Goal: Find specific page/section: Find specific page/section

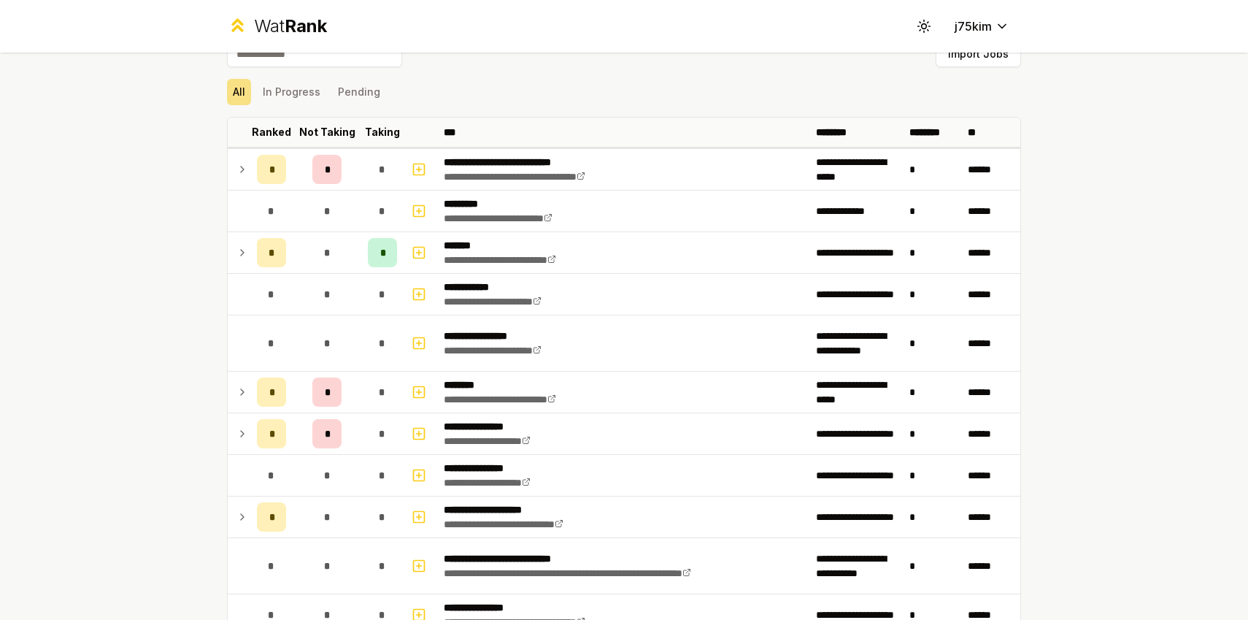
scroll to position [37, 0]
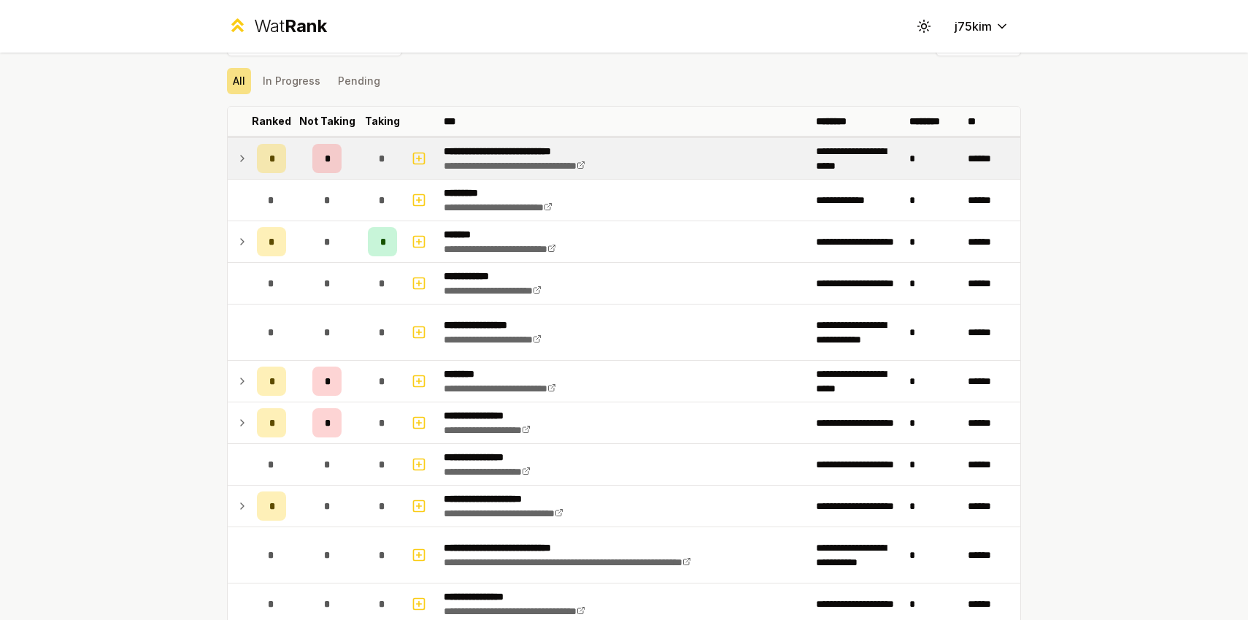
click at [245, 164] on icon at bounding box center [243, 159] width 12 height 18
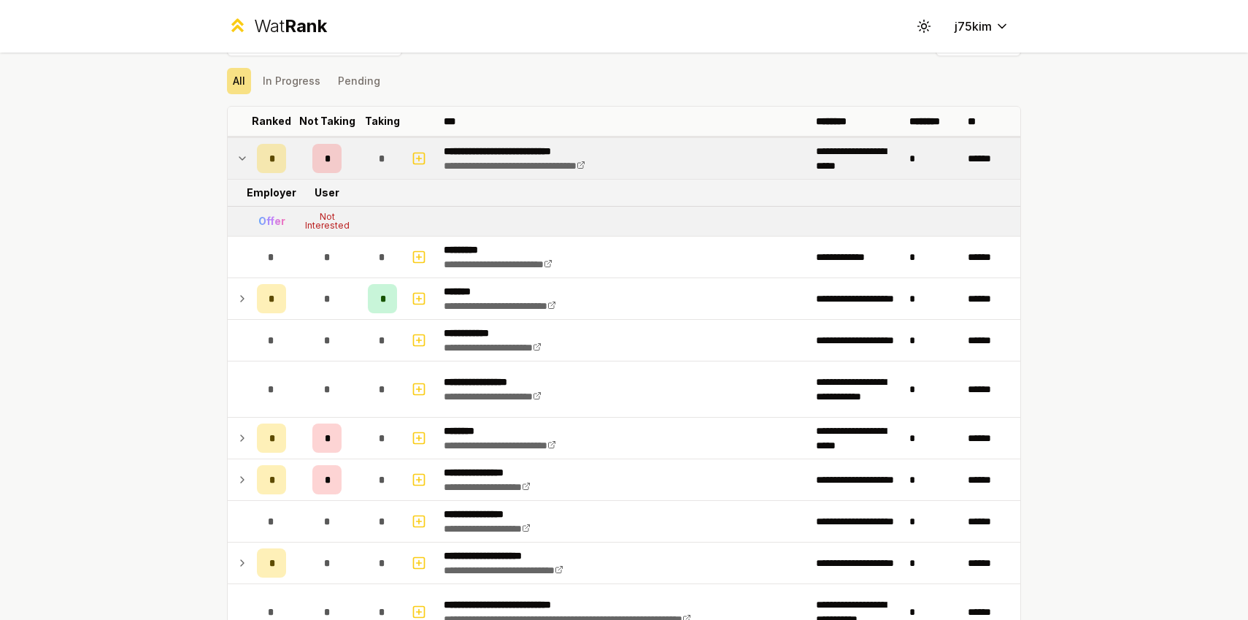
click at [245, 164] on icon at bounding box center [243, 159] width 12 height 18
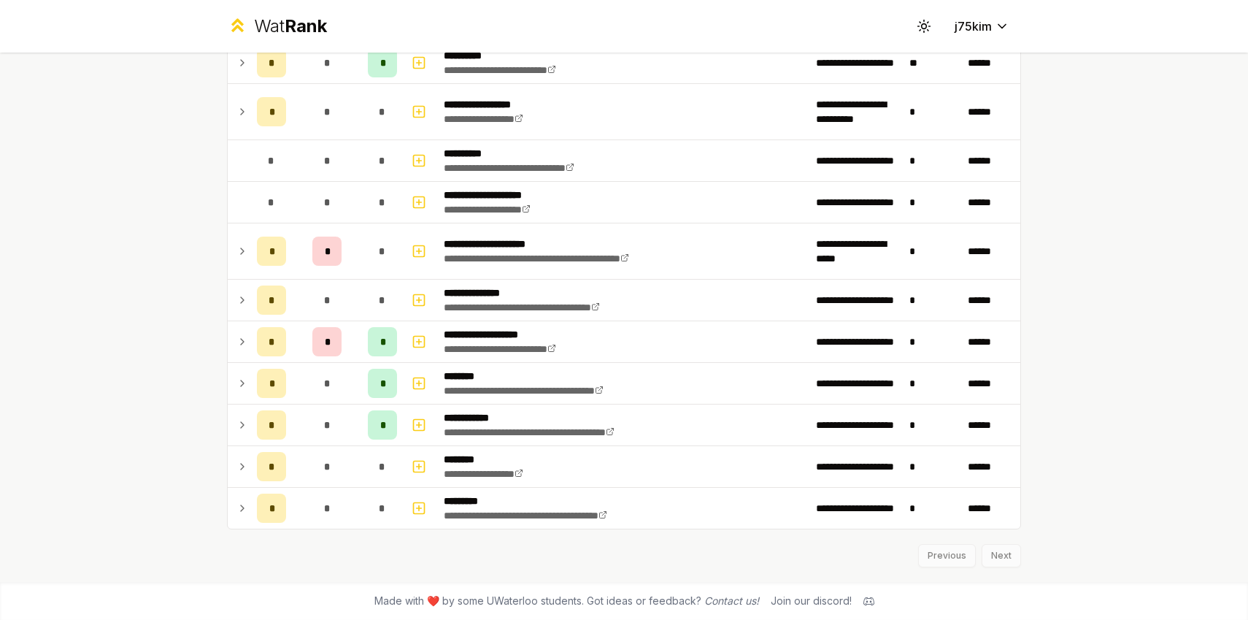
scroll to position [1830, 0]
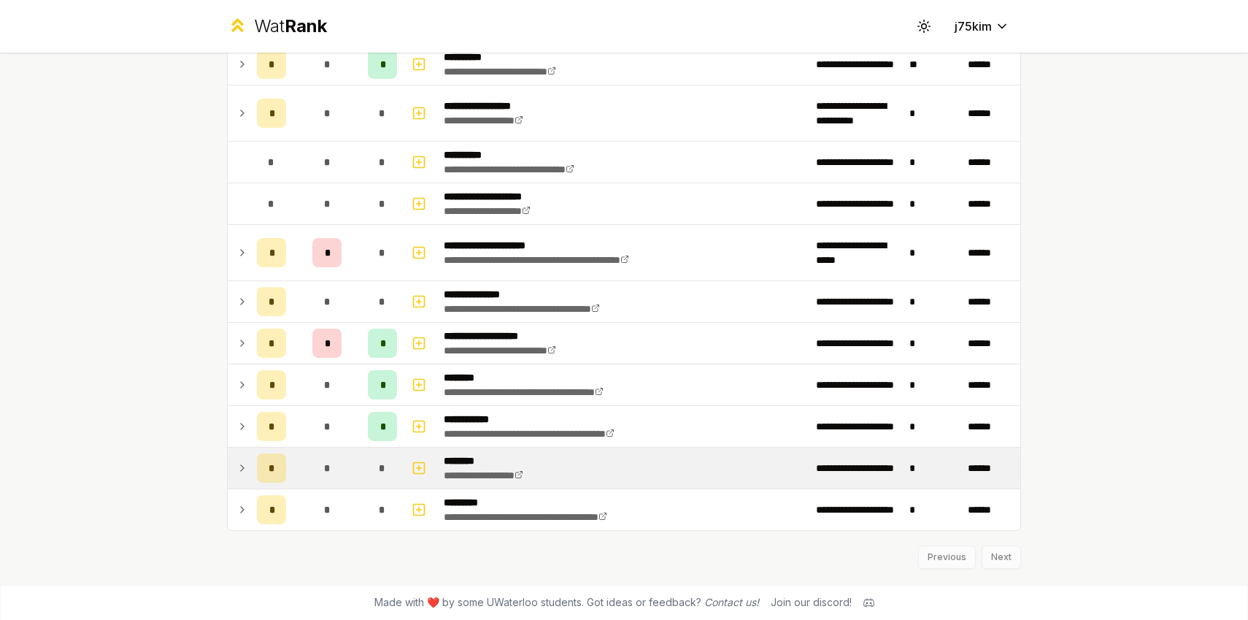
click at [237, 461] on icon at bounding box center [243, 468] width 12 height 18
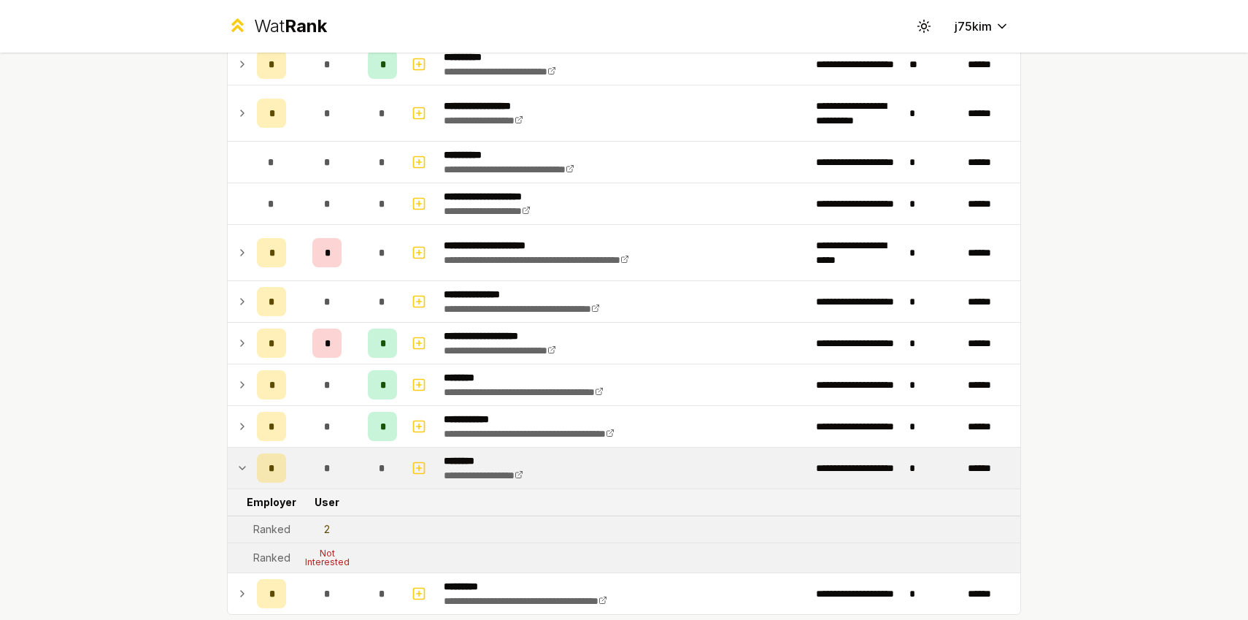
click at [237, 461] on icon at bounding box center [243, 468] width 12 height 18
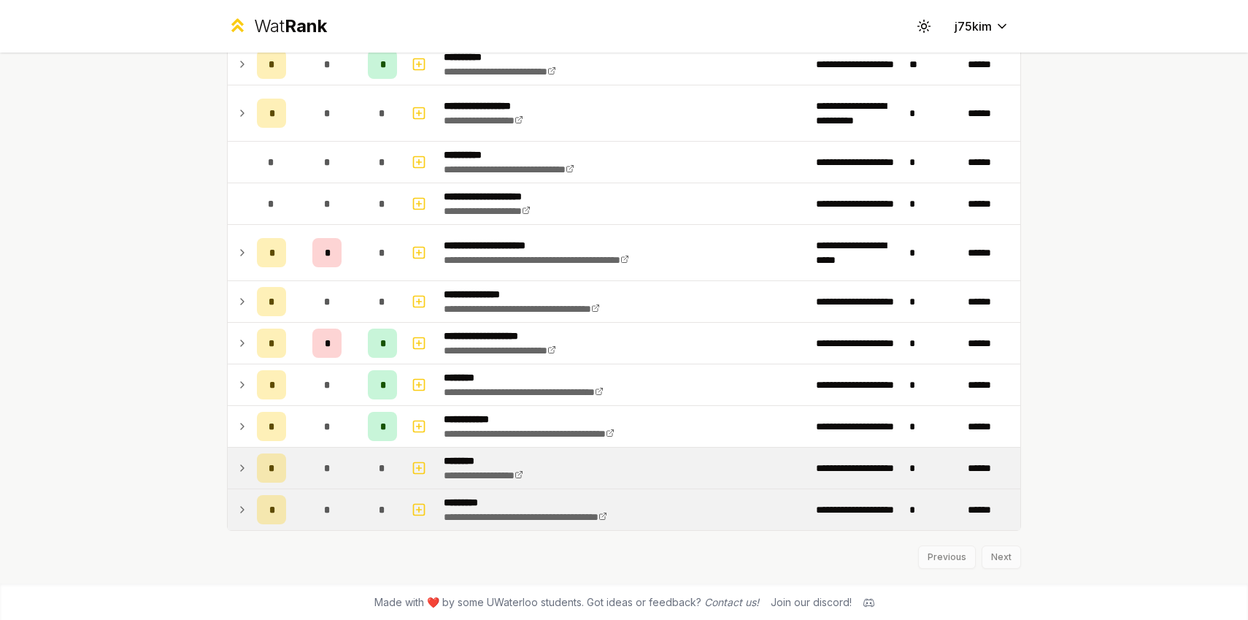
click at [237, 515] on icon at bounding box center [243, 510] width 12 height 18
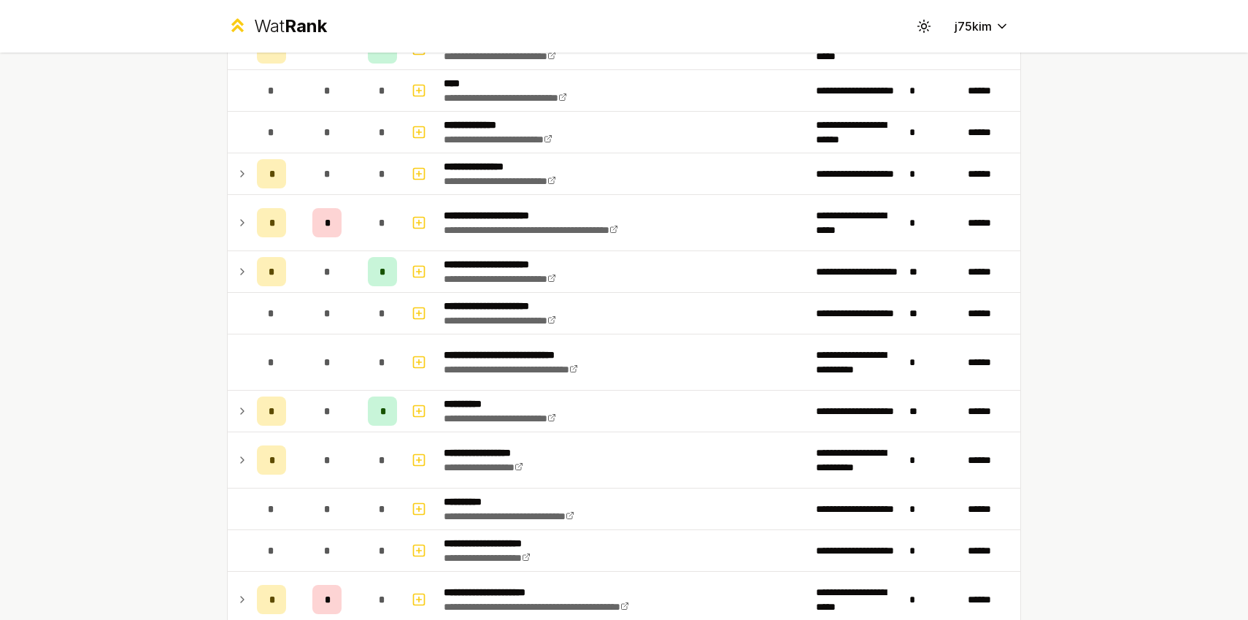
scroll to position [1484, 0]
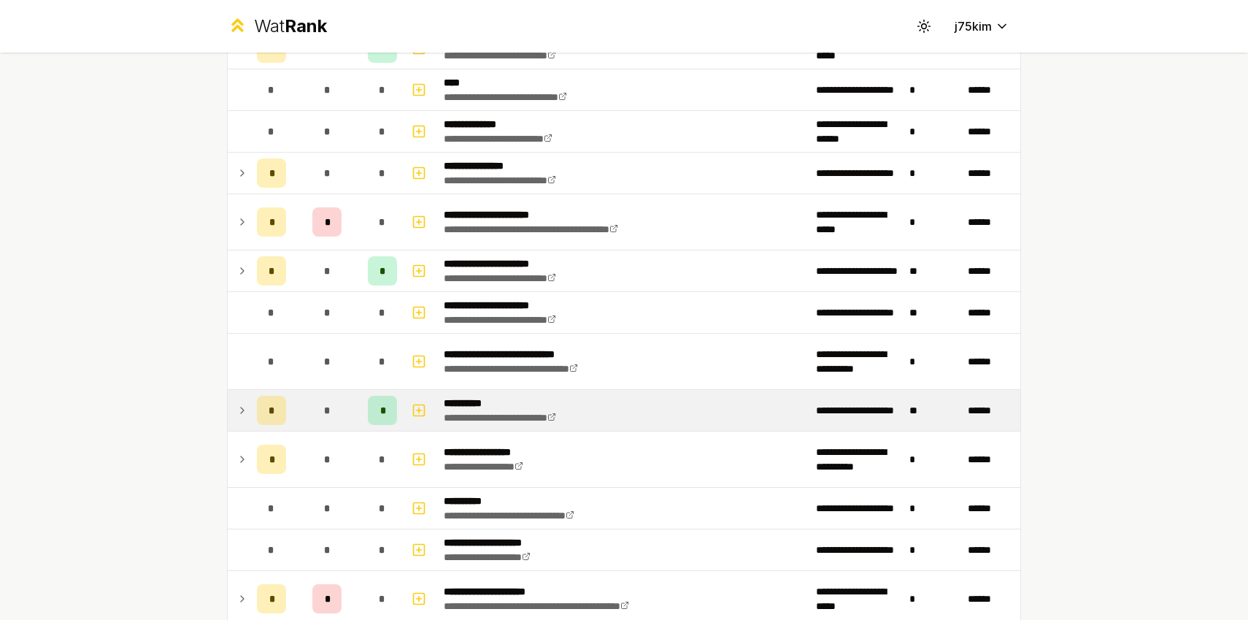
click at [247, 420] on td at bounding box center [239, 410] width 23 height 41
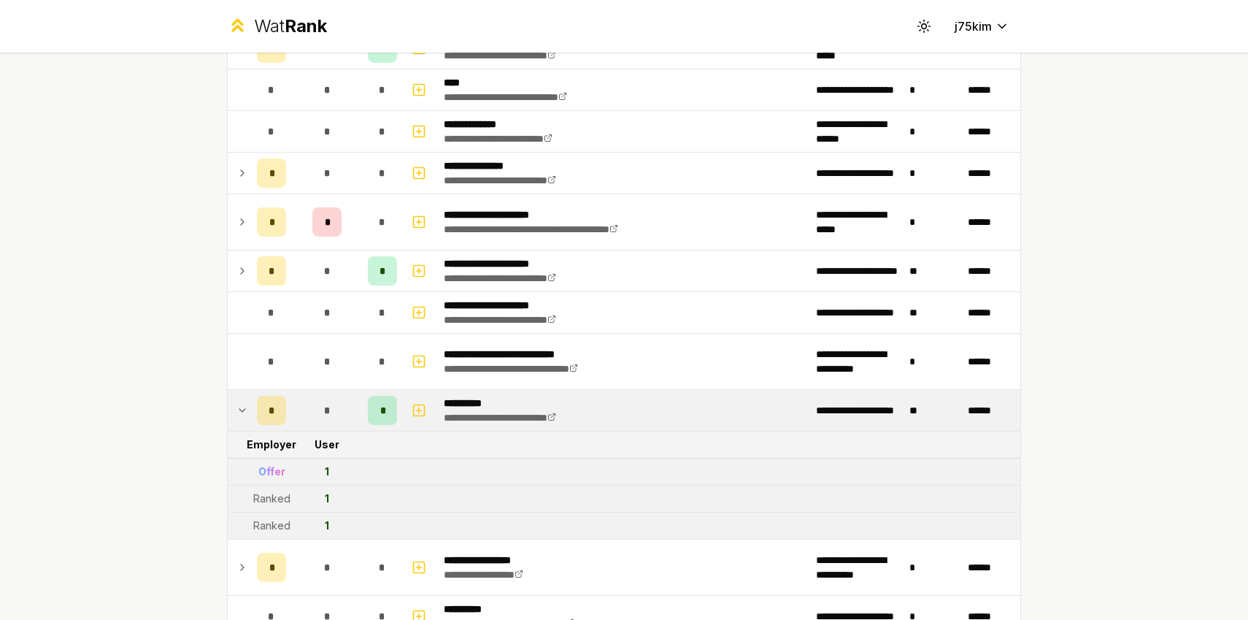
click at [247, 420] on td at bounding box center [239, 410] width 23 height 41
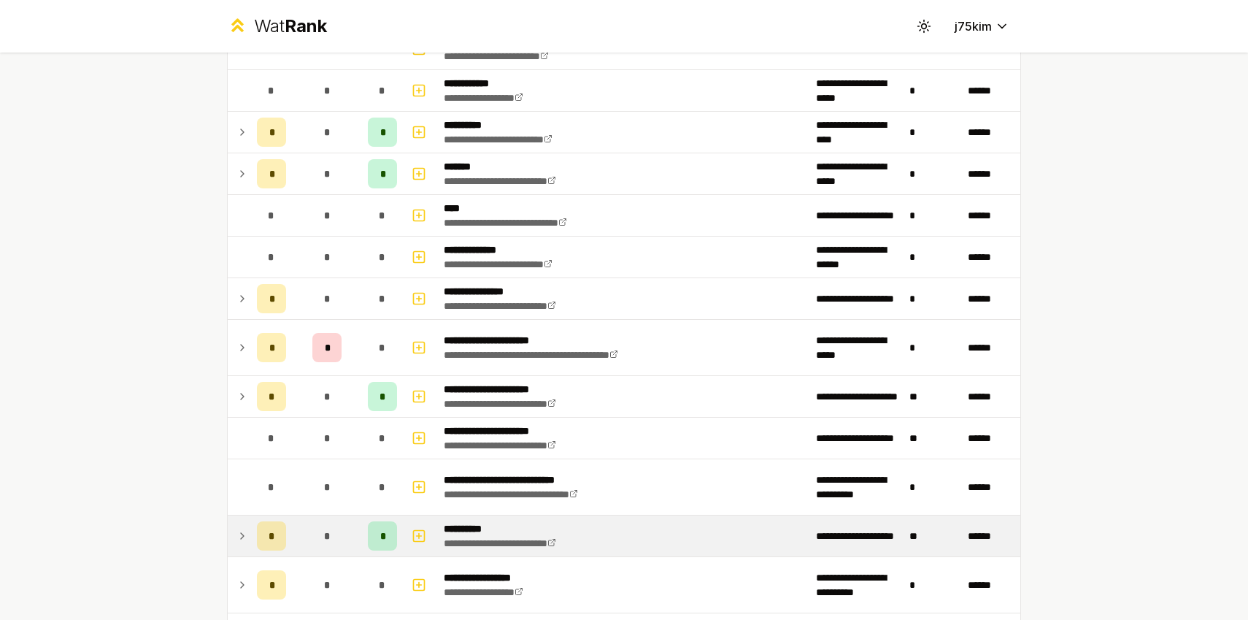
scroll to position [1356, 0]
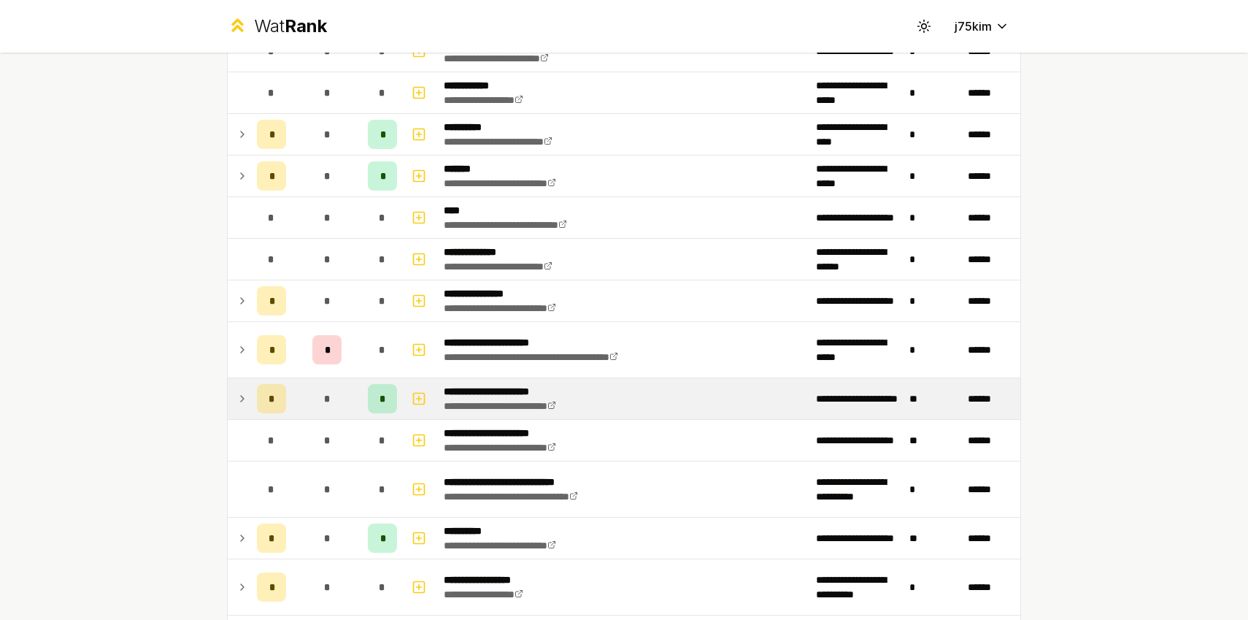
click at [247, 395] on icon at bounding box center [243, 399] width 12 height 18
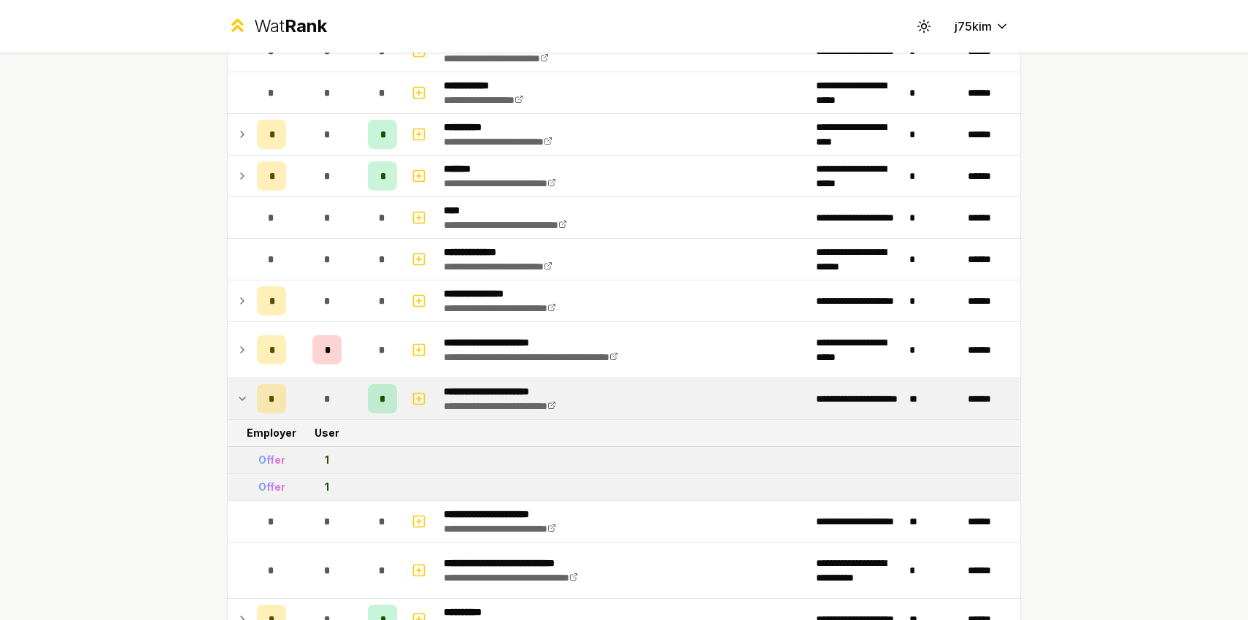
click at [247, 395] on icon at bounding box center [243, 399] width 12 height 18
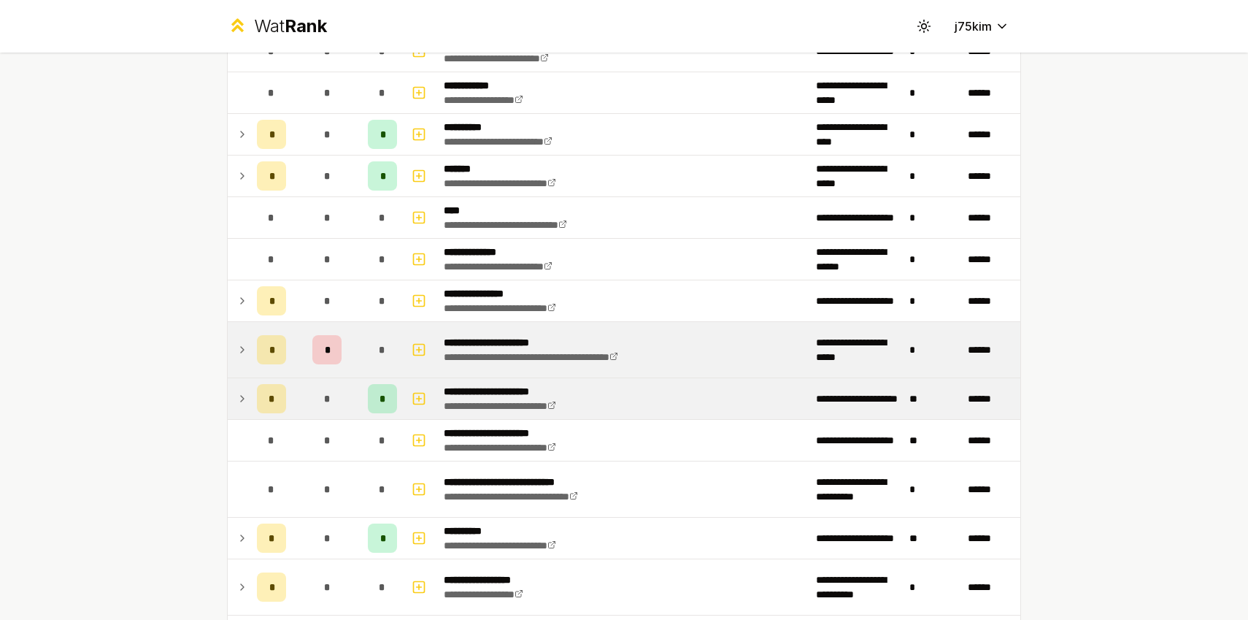
click at [247, 354] on icon at bounding box center [243, 350] width 12 height 18
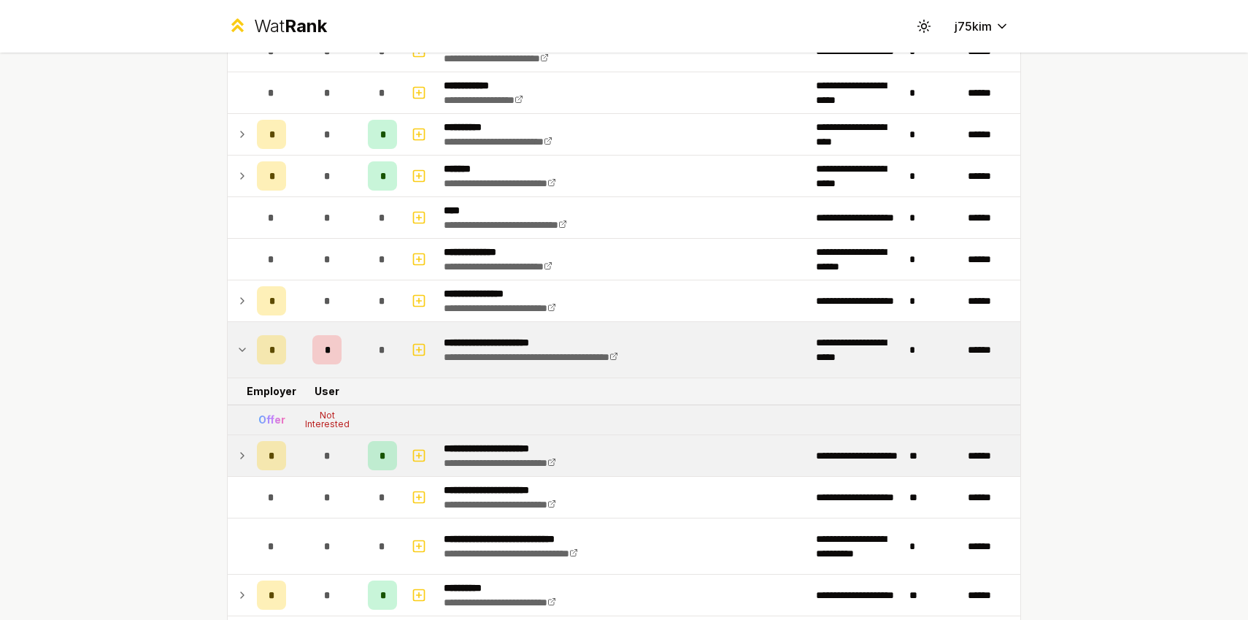
click at [247, 354] on icon at bounding box center [243, 350] width 12 height 18
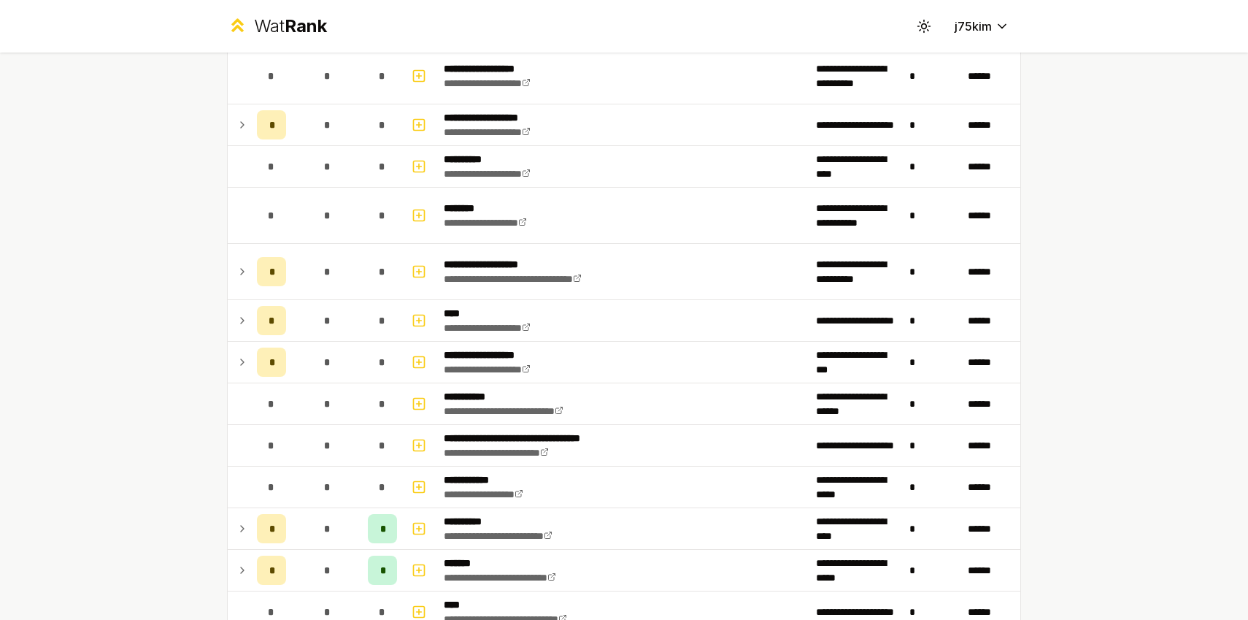
scroll to position [956, 0]
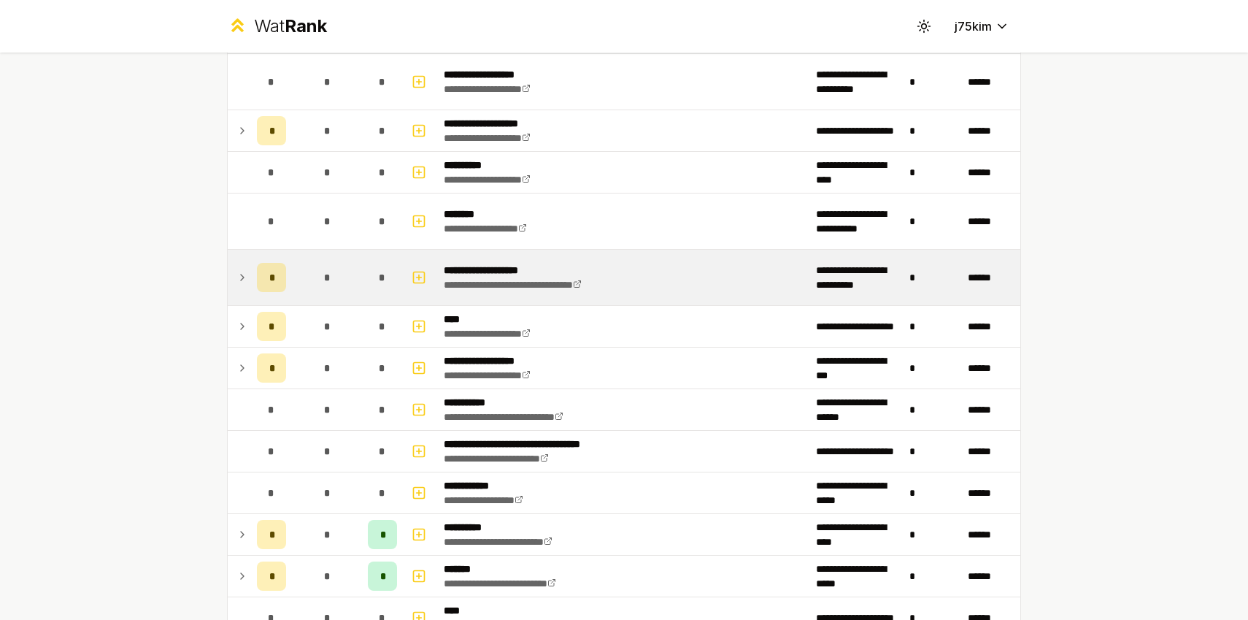
click at [250, 280] on td at bounding box center [239, 277] width 23 height 55
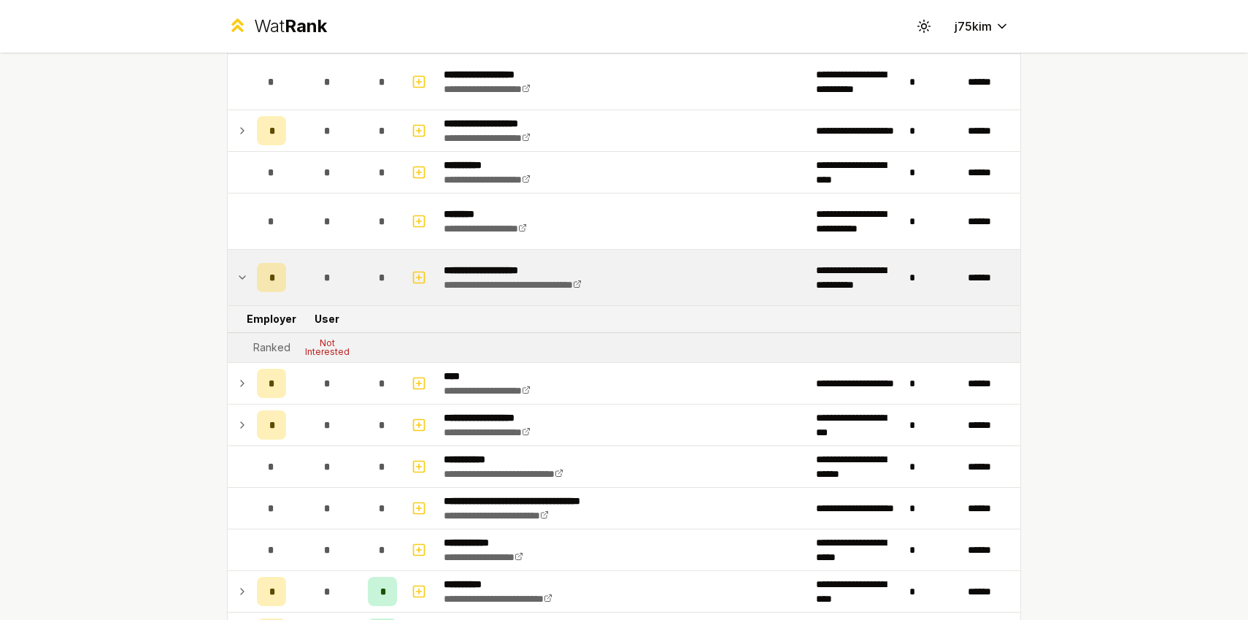
click at [250, 280] on td at bounding box center [239, 277] width 23 height 55
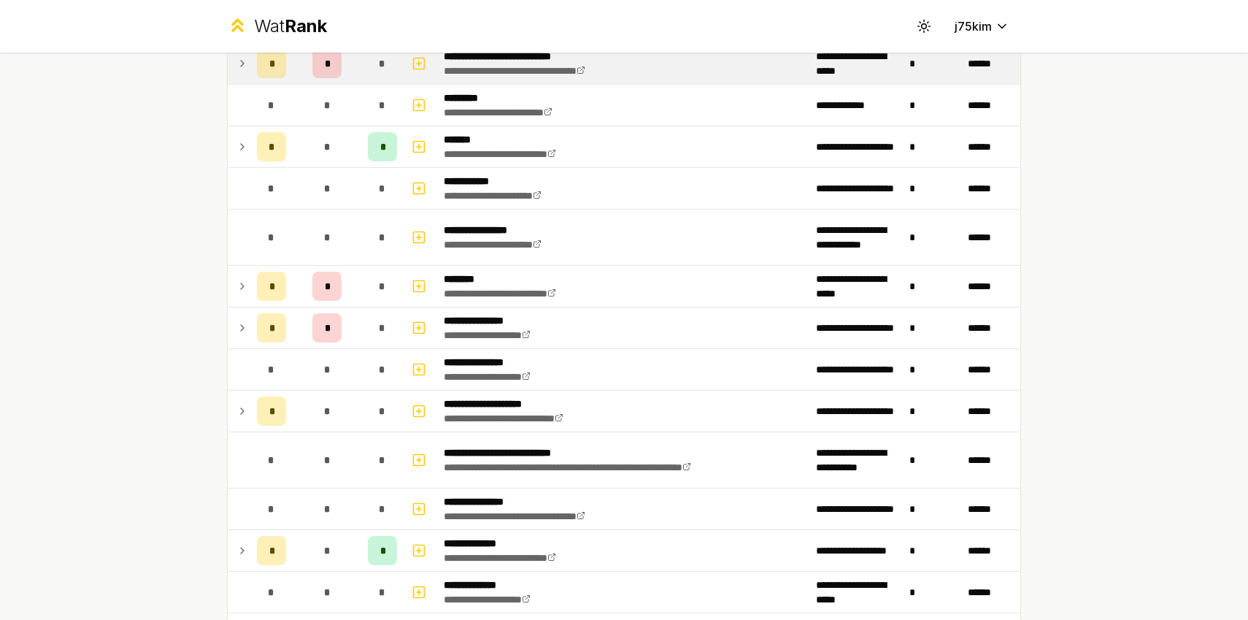
scroll to position [0, 0]
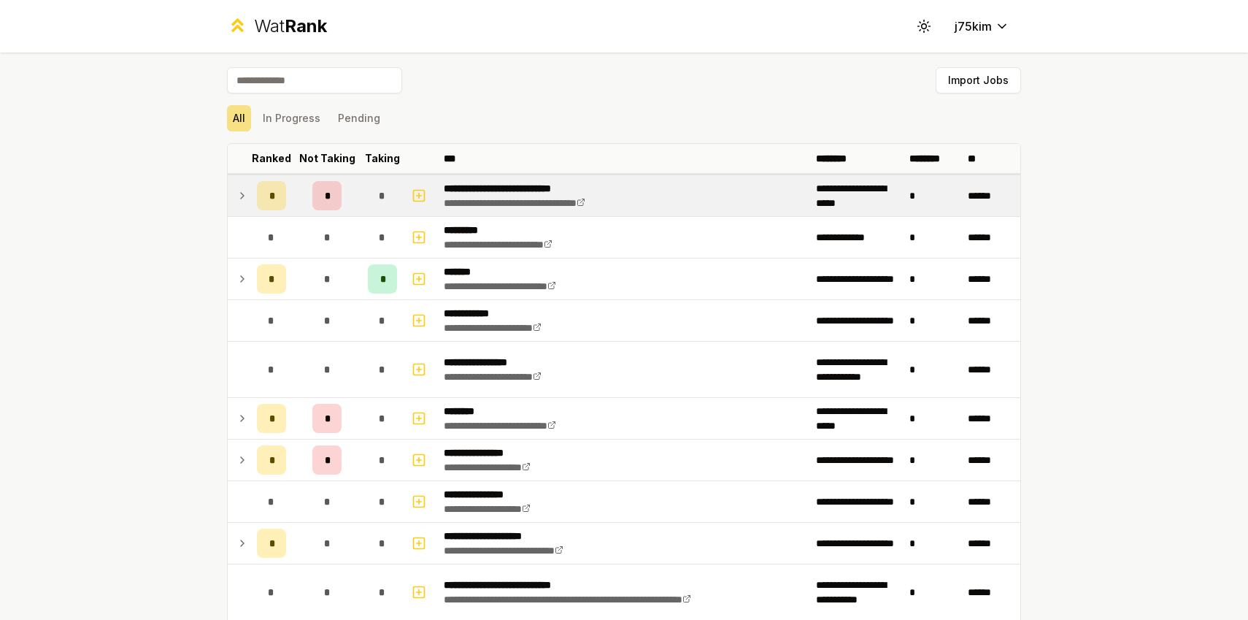
click at [255, 191] on td "*" at bounding box center [271, 195] width 41 height 41
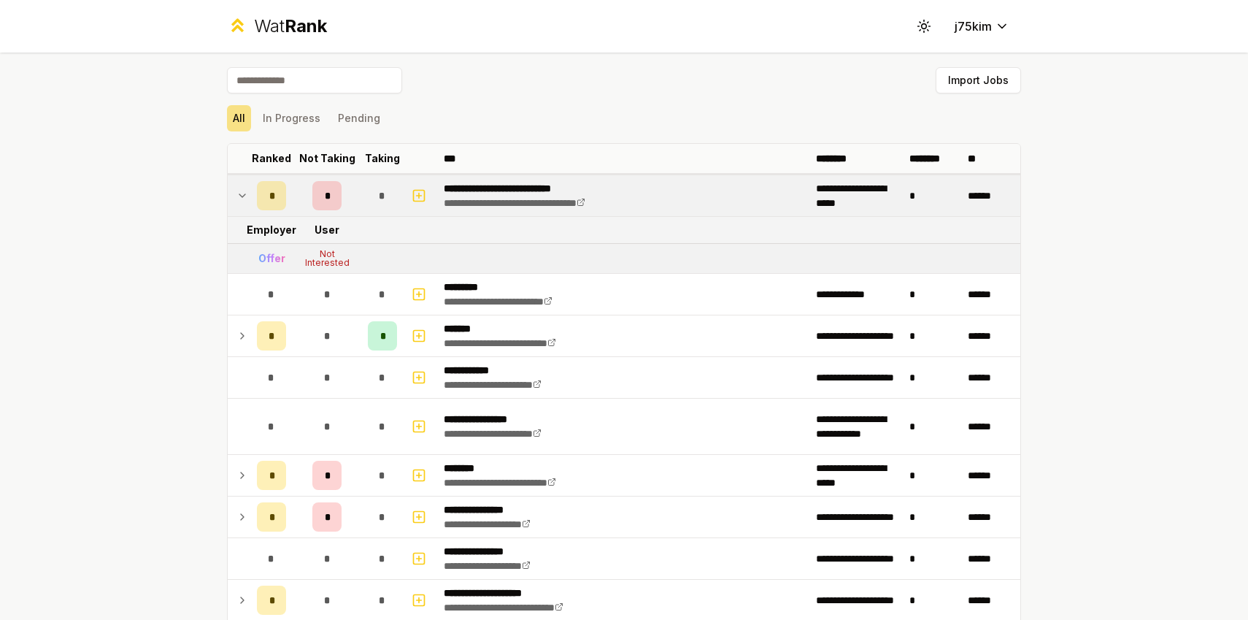
click at [255, 191] on td "*" at bounding box center [271, 195] width 41 height 41
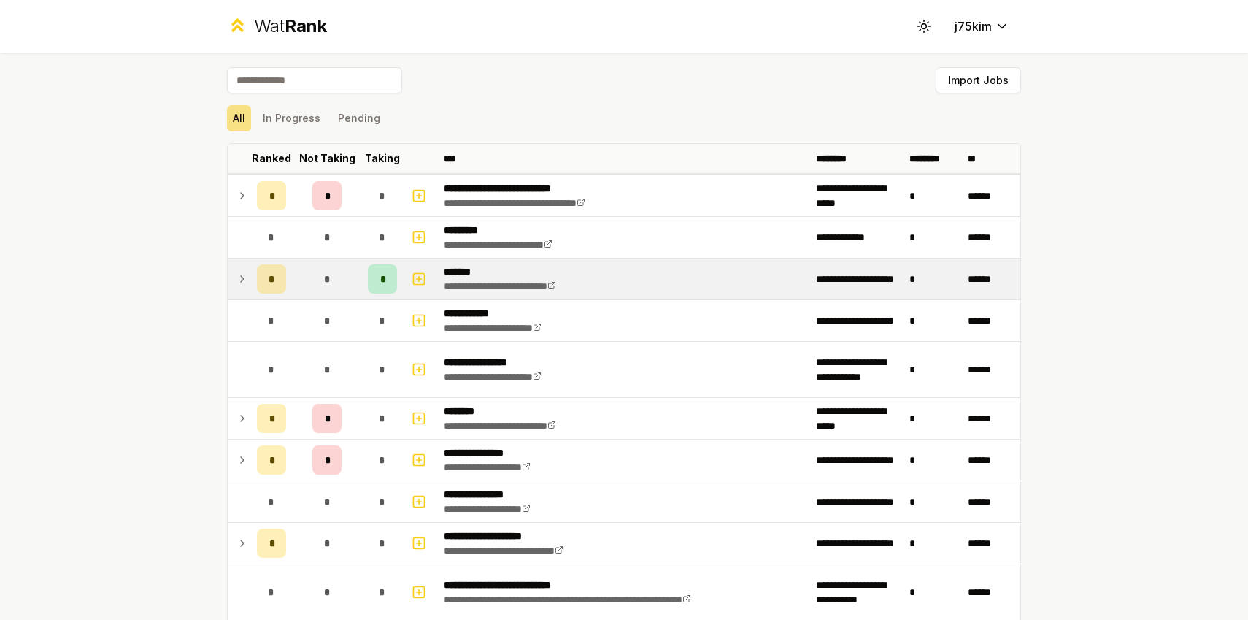
click at [249, 275] on td at bounding box center [239, 278] width 23 height 41
